Goal: Transaction & Acquisition: Download file/media

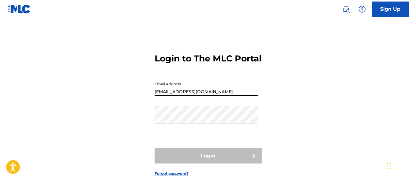
type input "[EMAIL_ADDRESS][DOMAIN_NAME]"
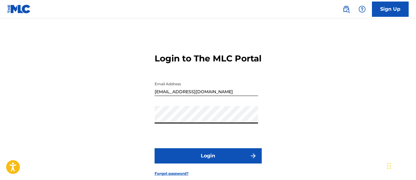
click at [208, 164] on button "Login" at bounding box center [207, 155] width 107 height 15
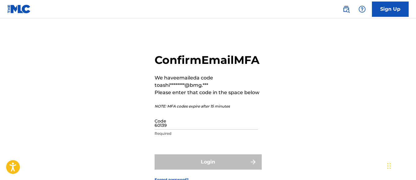
type input "601393"
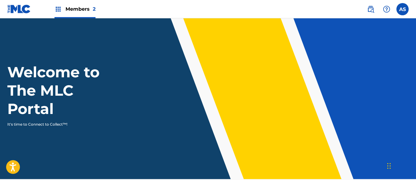
click at [58, 9] on img at bounding box center [57, 9] width 7 height 7
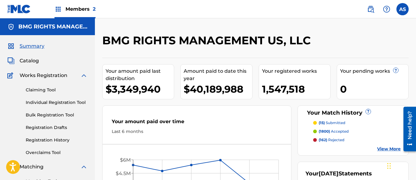
scroll to position [133, 0]
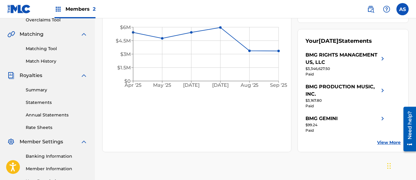
click at [57, 90] on link "Summary" at bounding box center [57, 90] width 62 height 6
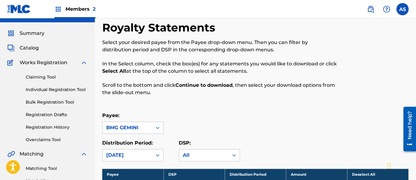
scroll to position [354, 0]
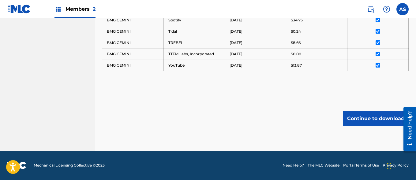
click at [375, 118] on button "Continue to download" at bounding box center [376, 118] width 66 height 15
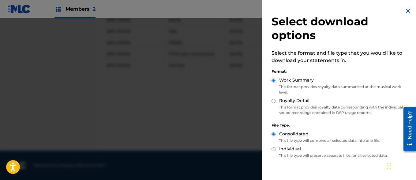
click at [294, 101] on label "Royalty Detail" at bounding box center [294, 101] width 30 height 6
click at [275, 101] on input "Royalty Detail" at bounding box center [273, 101] width 4 height 4
radio input "true"
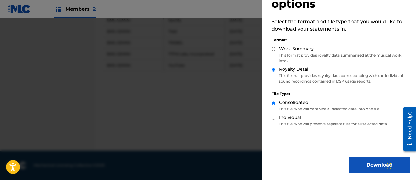
click at [377, 165] on button "Download" at bounding box center [378, 165] width 61 height 15
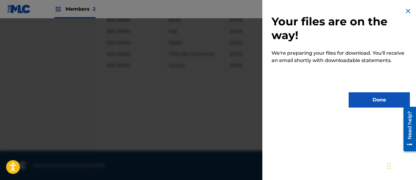
scroll to position [0, 0]
click at [377, 100] on button "Done" at bounding box center [378, 99] width 61 height 15
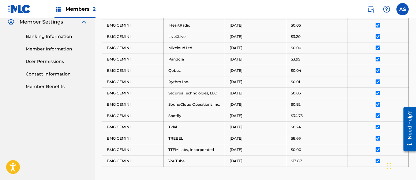
scroll to position [354, 0]
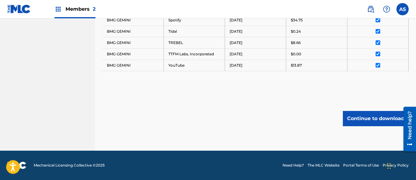
click at [402, 9] on input "AS [PERSON_NAME] [PERSON_NAME][EMAIL_ADDRESS][PERSON_NAME][DOMAIN_NAME] Notific…" at bounding box center [402, 9] width 0 height 0
